Goal: Task Accomplishment & Management: Manage account settings

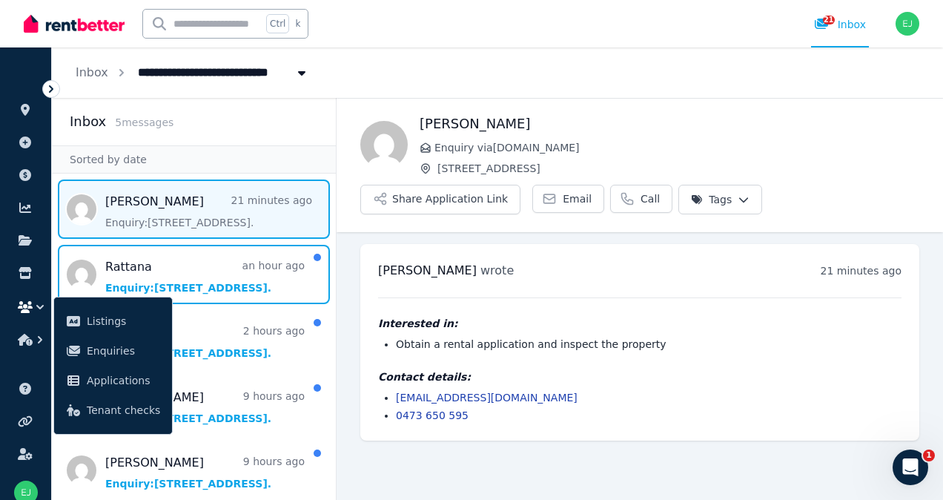
click at [205, 282] on span "Message list" at bounding box center [194, 274] width 284 height 59
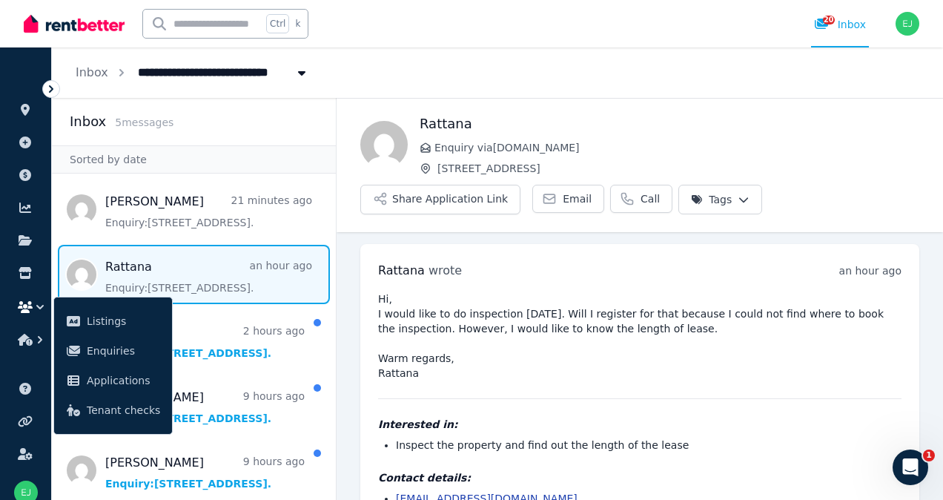
click at [563, 200] on span "Email" at bounding box center [577, 198] width 29 height 15
click at [297, 76] on icon "Breadcrumb" at bounding box center [301, 73] width 15 height 12
type input "**********"
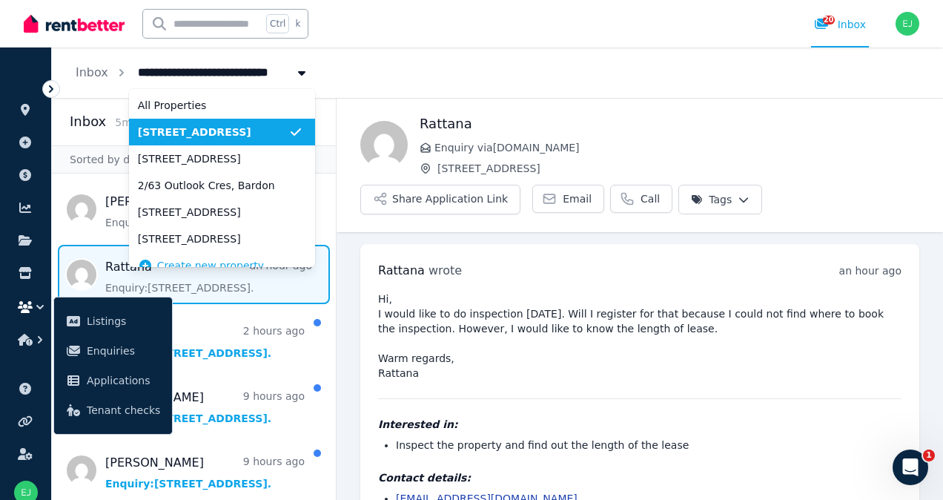
click at [208, 131] on span "[STREET_ADDRESS]" at bounding box center [213, 132] width 151 height 15
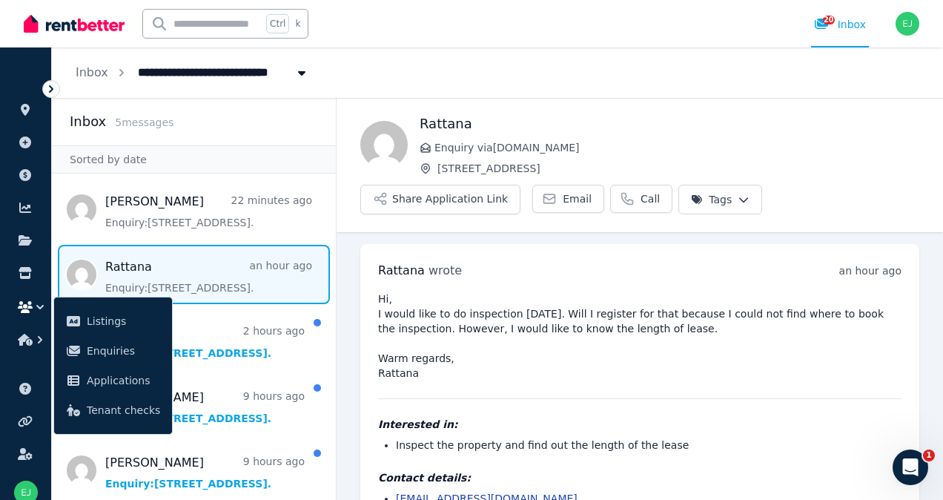
click at [104, 34] on img at bounding box center [74, 24] width 101 height 22
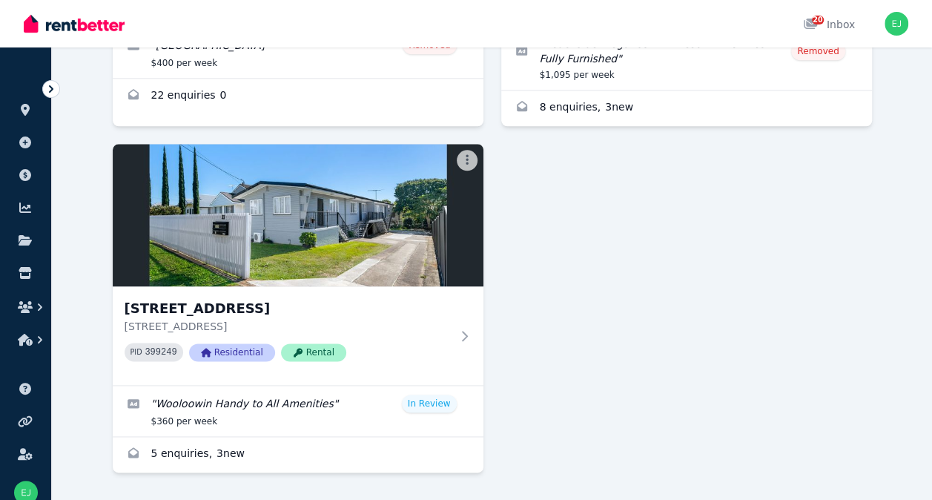
scroll to position [799, 0]
click at [327, 324] on p "Unit 1/33 Chalk St, Wooloowin QLD 4030" at bounding box center [288, 325] width 326 height 15
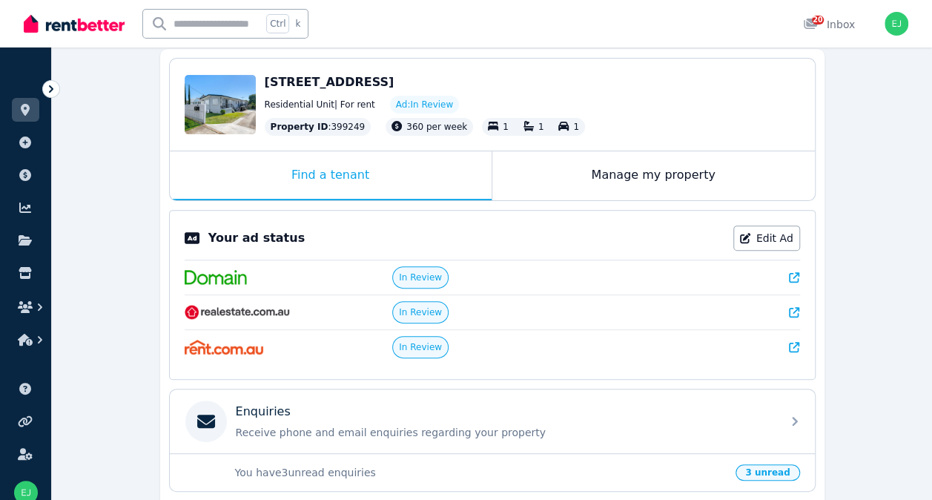
scroll to position [144, 0]
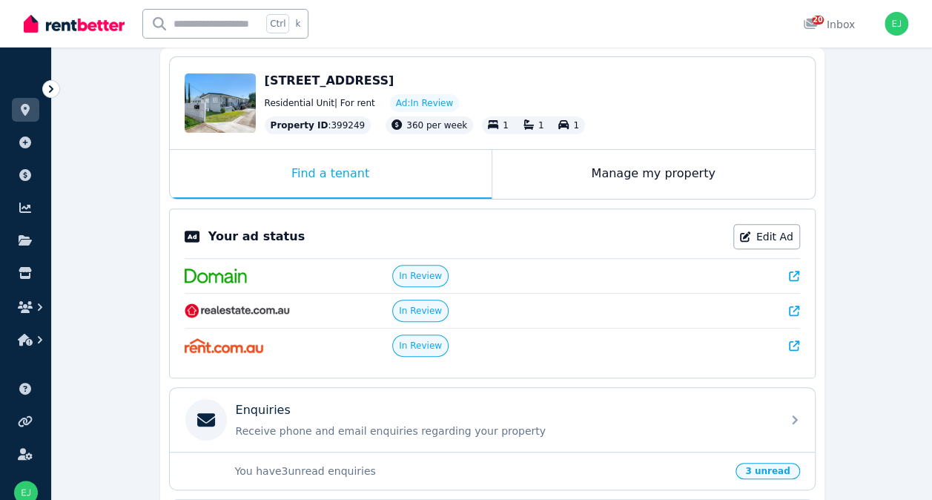
click at [712, 175] on div "Manage my property" at bounding box center [653, 174] width 323 height 49
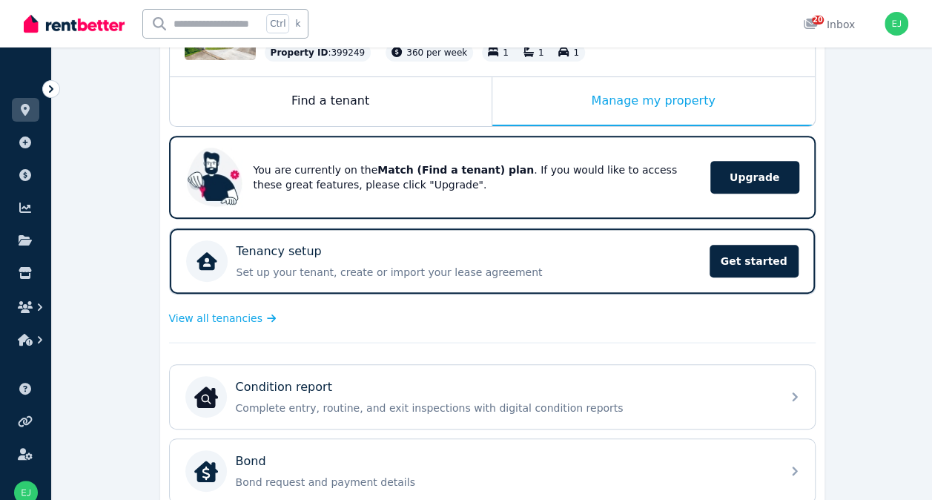
scroll to position [208, 0]
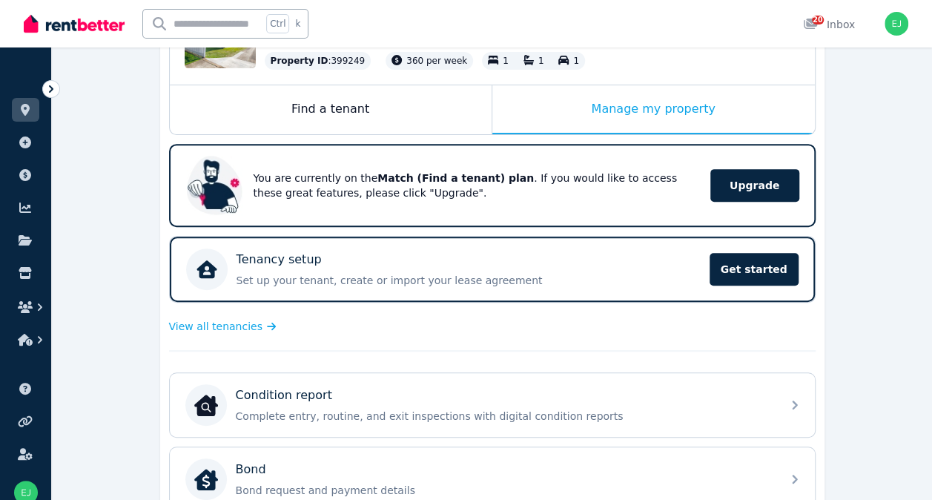
click at [348, 126] on div "Find a tenant" at bounding box center [331, 109] width 322 height 49
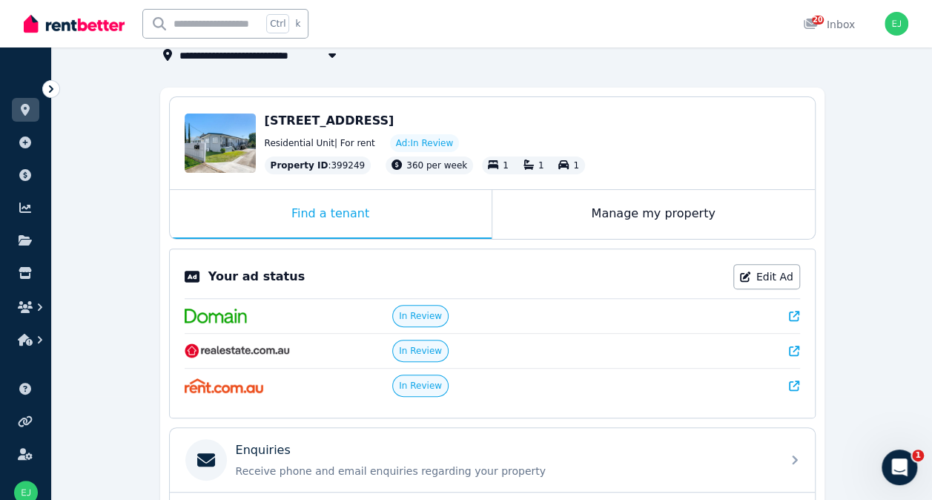
scroll to position [0, 0]
